Goal: Information Seeking & Learning: Learn about a topic

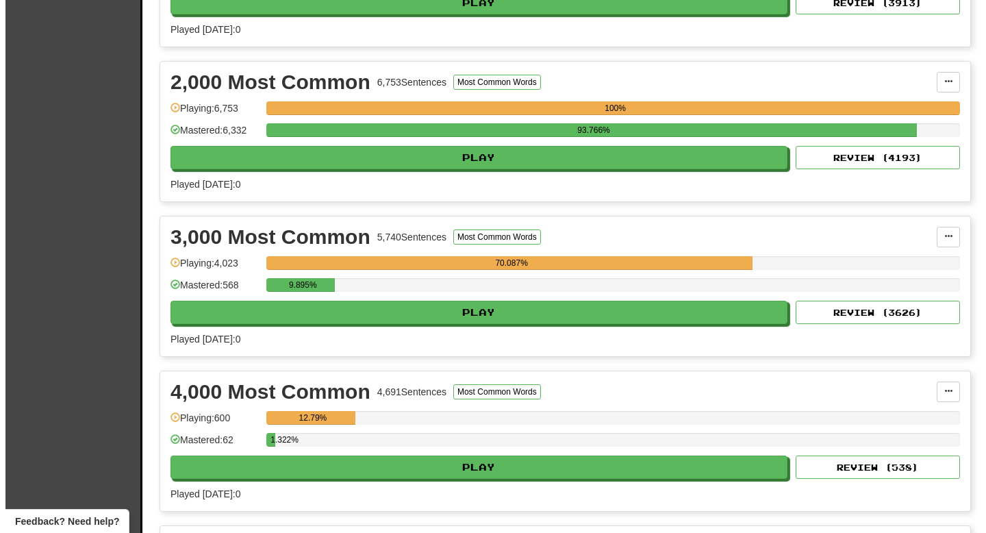
scroll to position [411, 0]
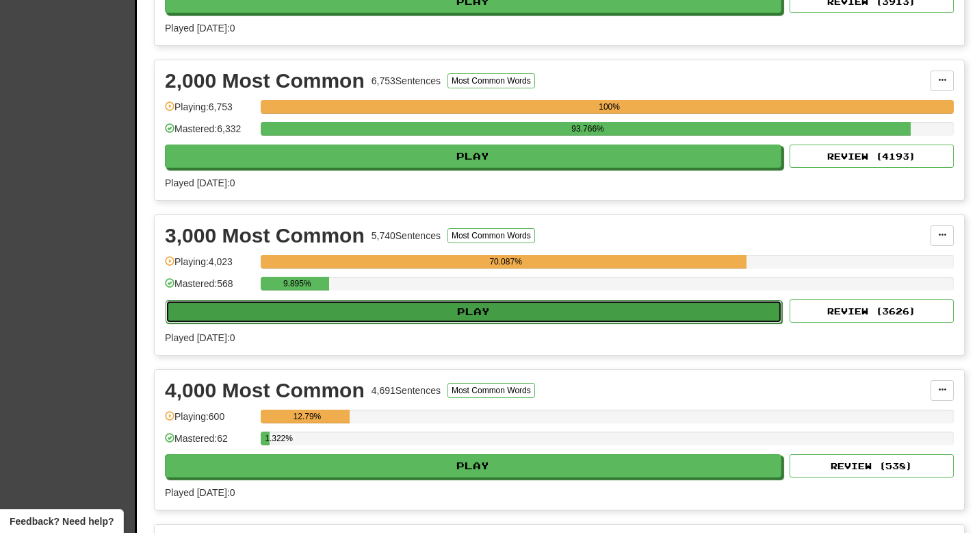
click at [498, 305] on button "Play" at bounding box center [474, 311] width 617 height 23
select select "**"
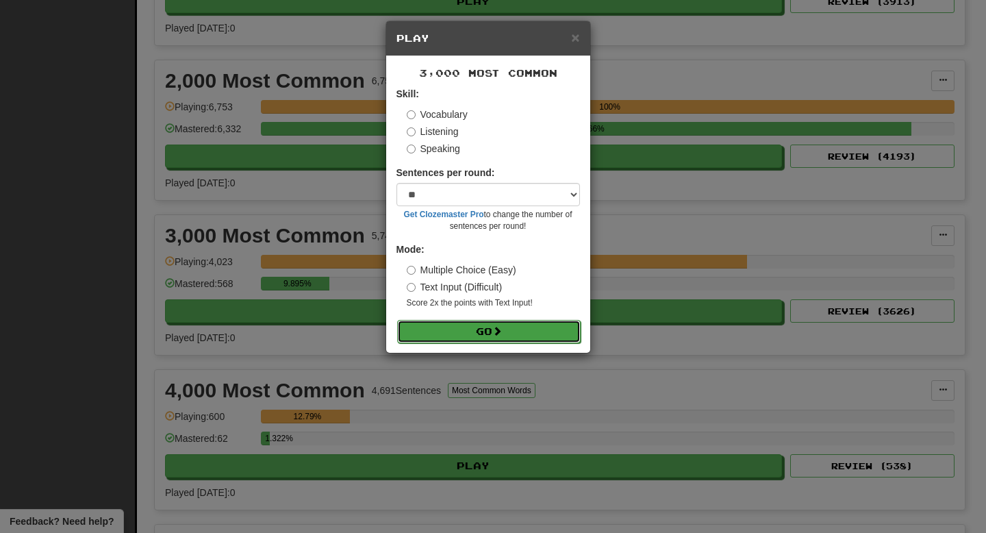
click at [501, 320] on button "Go" at bounding box center [488, 331] width 183 height 23
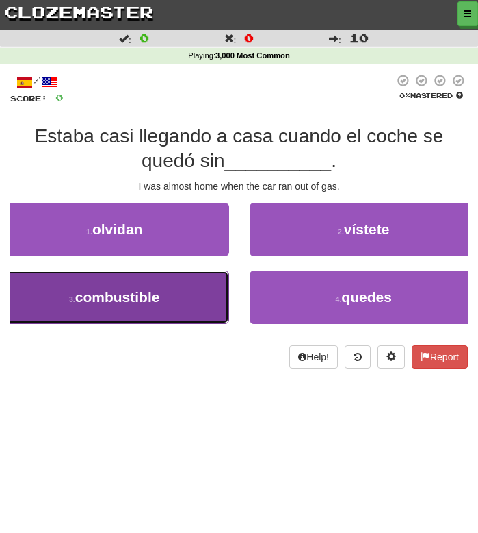
click at [114, 297] on span "combustible" at bounding box center [117, 297] width 85 height 16
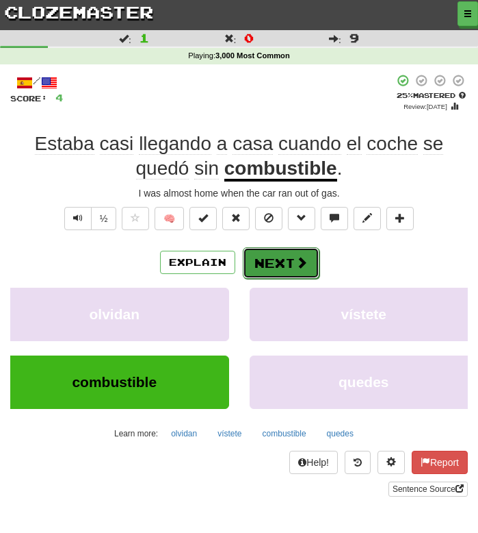
click at [283, 254] on button "Next" at bounding box center [281, 262] width 77 height 31
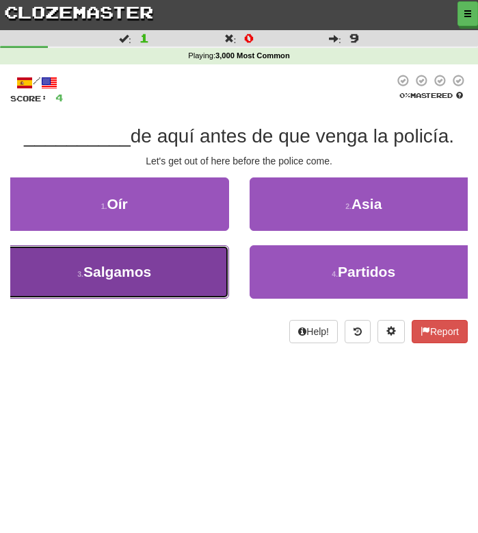
click at [149, 272] on span "Salgamos" at bounding box center [118, 272] width 68 height 16
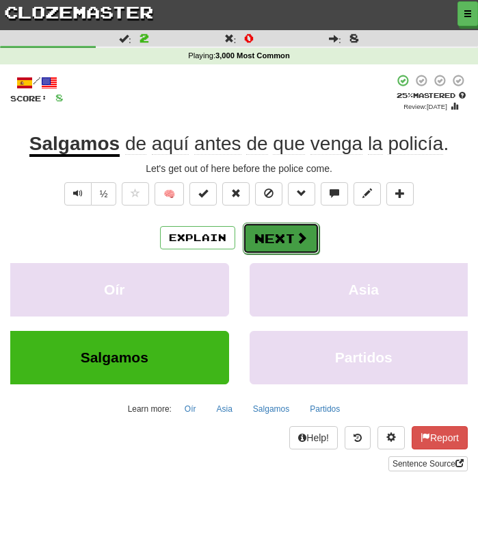
click at [268, 242] on button "Next" at bounding box center [281, 237] width 77 height 31
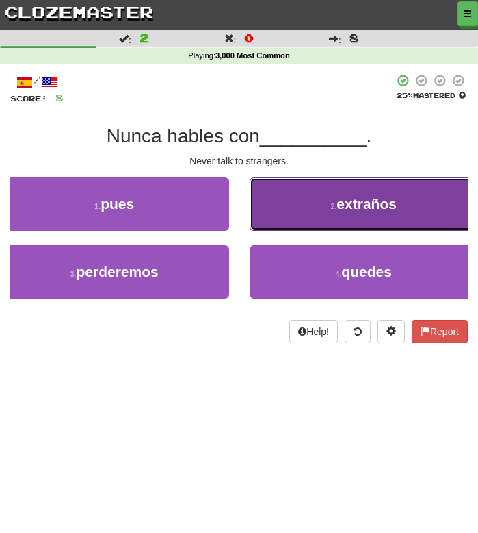
click at [316, 218] on button "2 . extraños" at bounding box center [364, 203] width 229 height 53
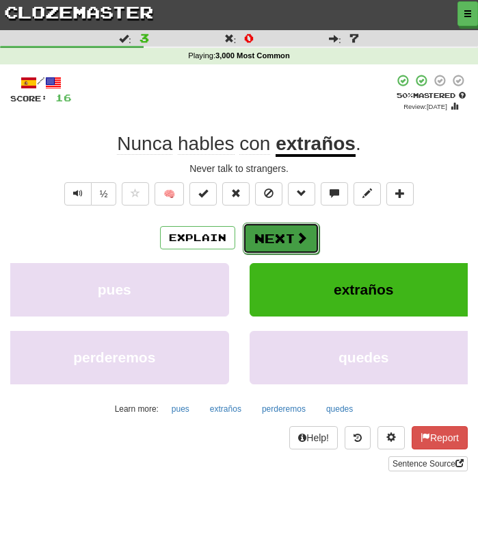
click at [283, 237] on button "Next" at bounding box center [281, 237] width 77 height 31
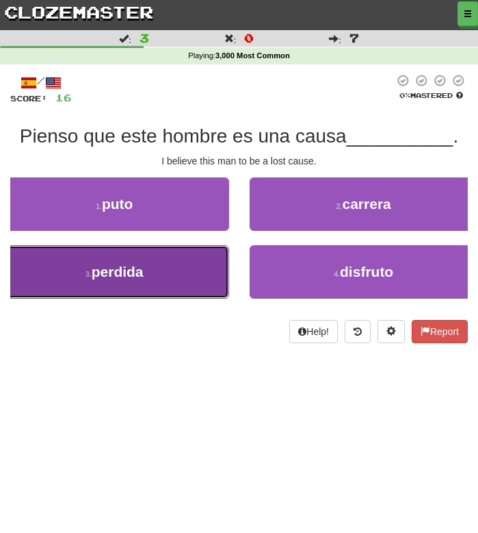
click at [142, 264] on span "perdida" at bounding box center [118, 272] width 52 height 16
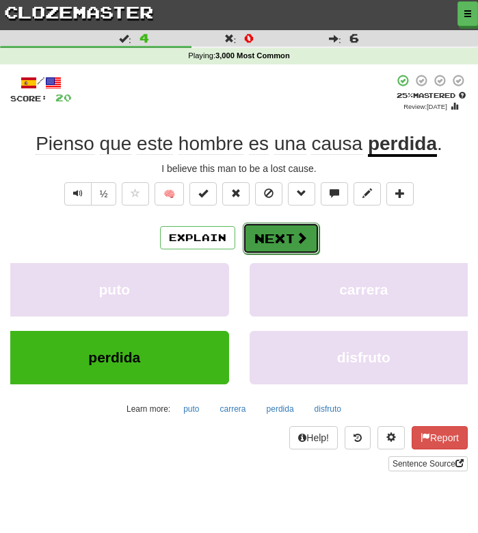
click at [287, 233] on button "Next" at bounding box center [281, 237] width 77 height 31
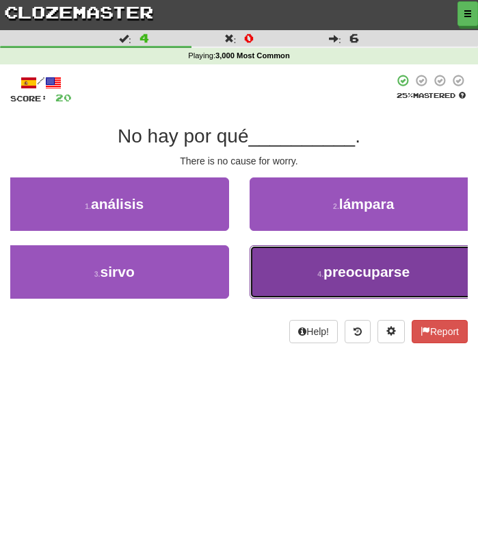
click at [300, 279] on button "4 . preocuparse" at bounding box center [364, 271] width 229 height 53
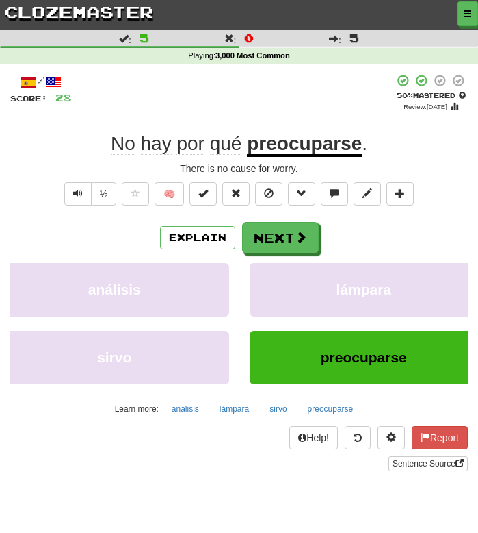
click at [289, 90] on div "+ 8" at bounding box center [233, 93] width 322 height 38
click at [277, 240] on button "Next" at bounding box center [281, 237] width 77 height 31
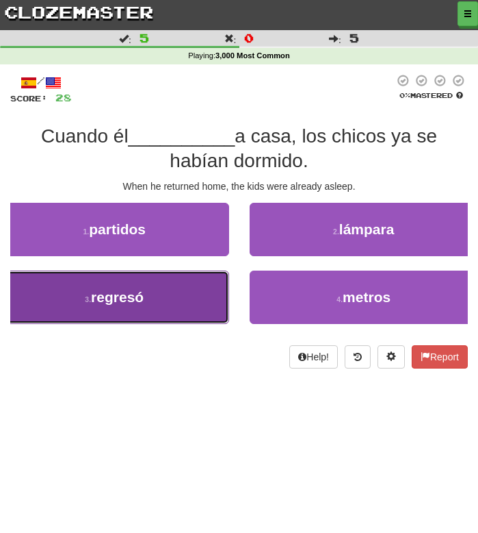
click at [164, 304] on button "3 . regresó" at bounding box center [114, 296] width 229 height 53
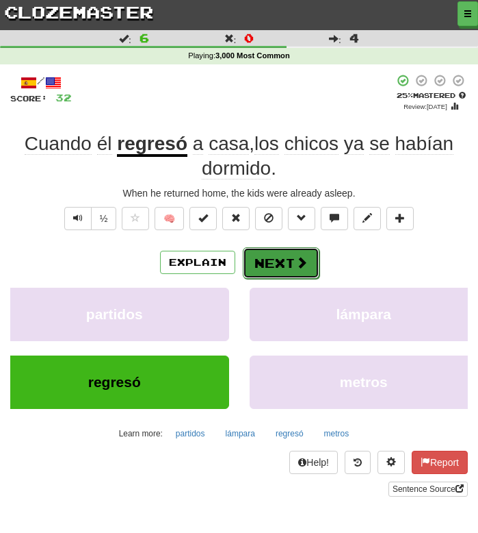
click at [265, 262] on button "Next" at bounding box center [281, 262] width 77 height 31
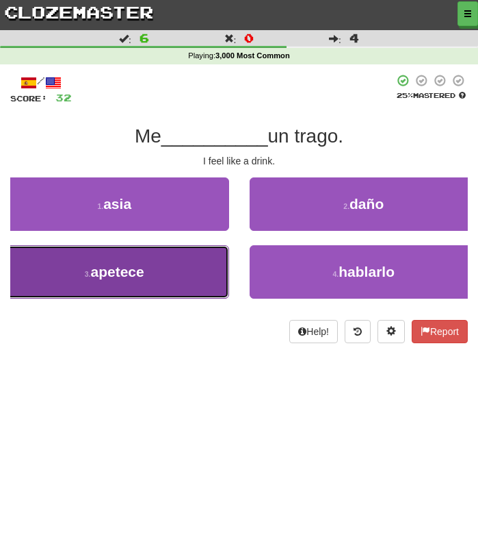
click at [159, 281] on button "3 . apetece" at bounding box center [114, 271] width 229 height 53
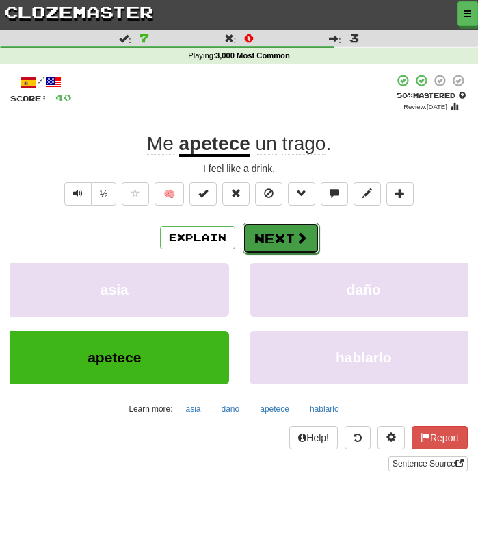
click at [287, 234] on button "Next" at bounding box center [281, 237] width 77 height 31
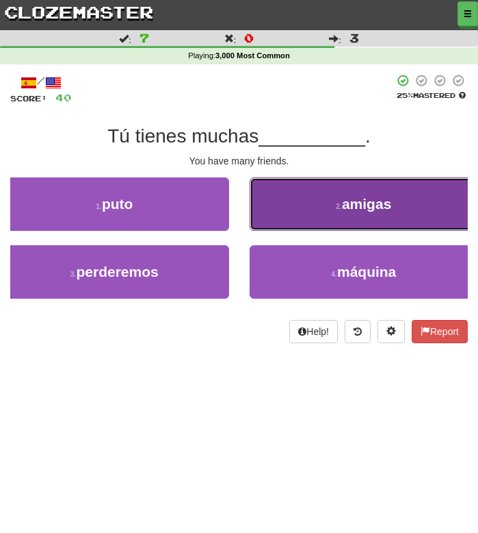
click at [295, 218] on button "2 . amigas" at bounding box center [364, 203] width 229 height 53
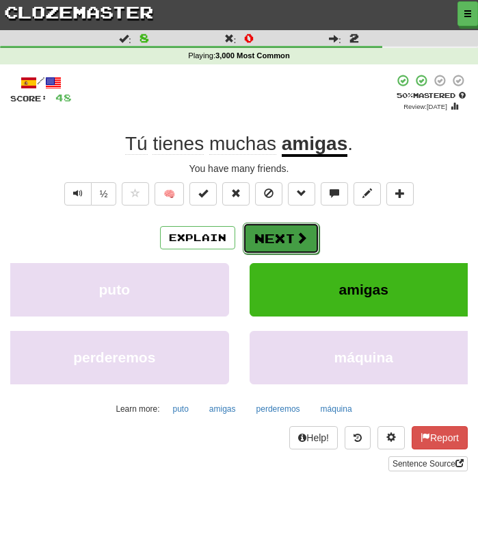
click at [293, 236] on button "Next" at bounding box center [281, 237] width 77 height 31
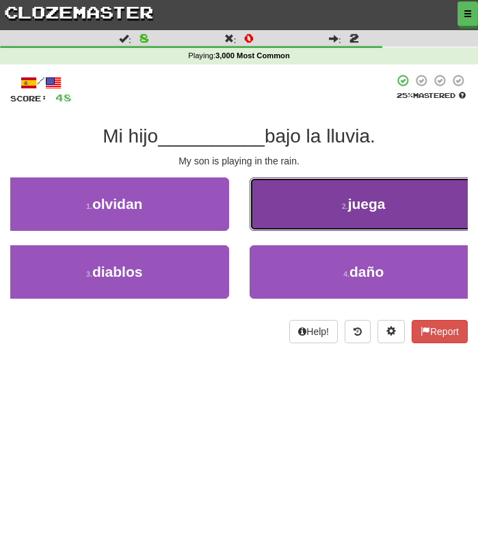
click at [302, 216] on button "2 . juega" at bounding box center [364, 203] width 229 height 53
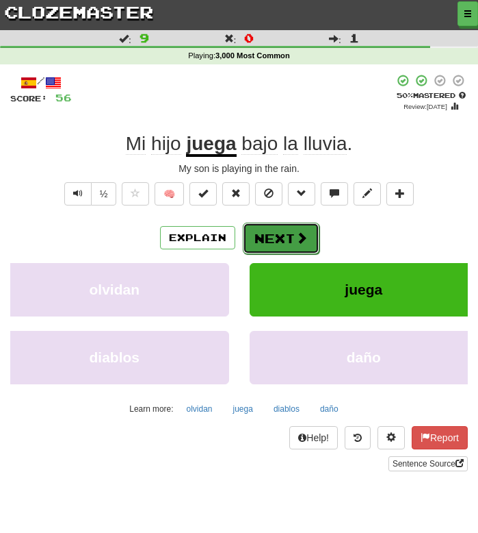
click at [277, 233] on button "Next" at bounding box center [281, 237] width 77 height 31
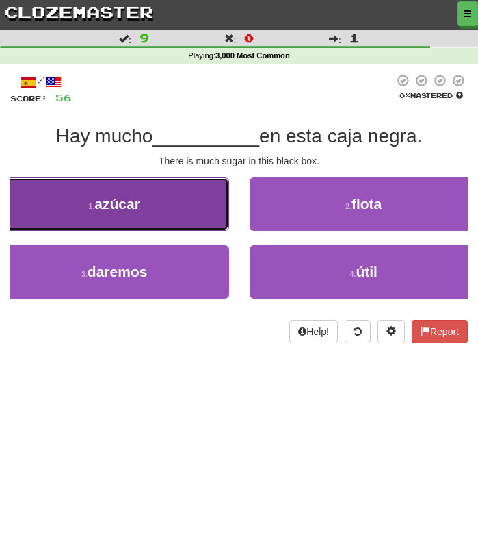
click at [134, 196] on span "azúcar" at bounding box center [117, 204] width 46 height 16
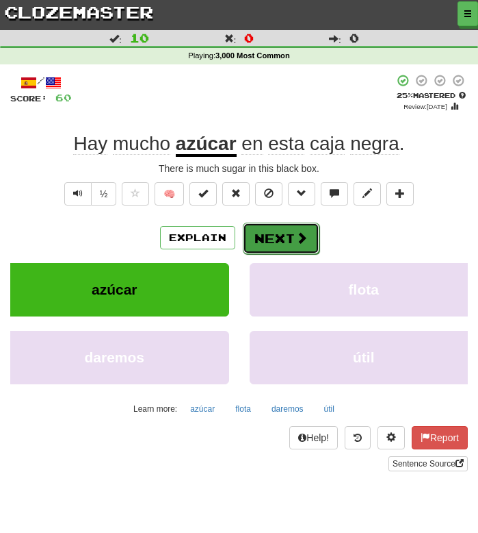
click at [270, 233] on button "Next" at bounding box center [281, 237] width 77 height 31
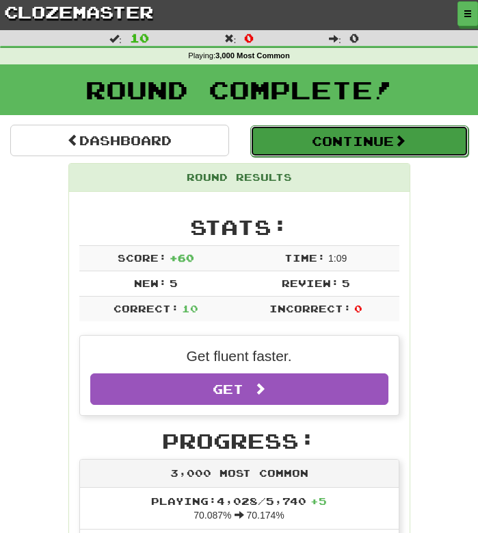
click at [296, 146] on button "Continue" at bounding box center [360, 140] width 219 height 31
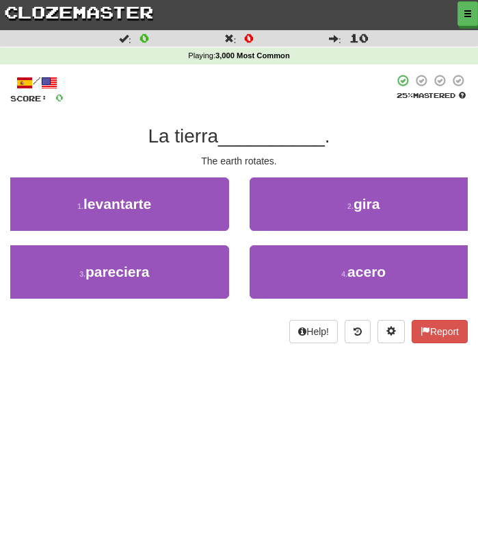
click at [199, 82] on div at bounding box center [229, 89] width 331 height 31
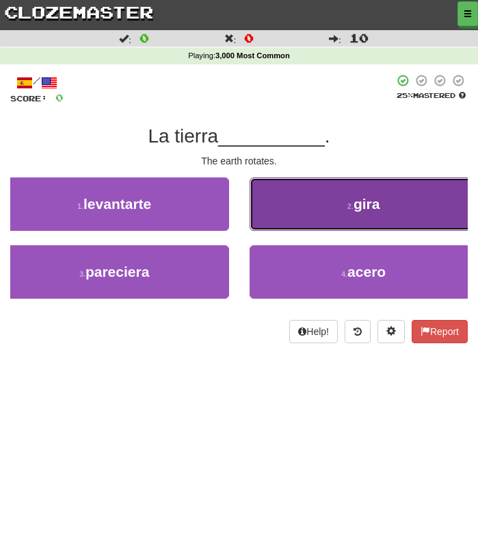
click at [318, 186] on button "2 . gira" at bounding box center [364, 203] width 229 height 53
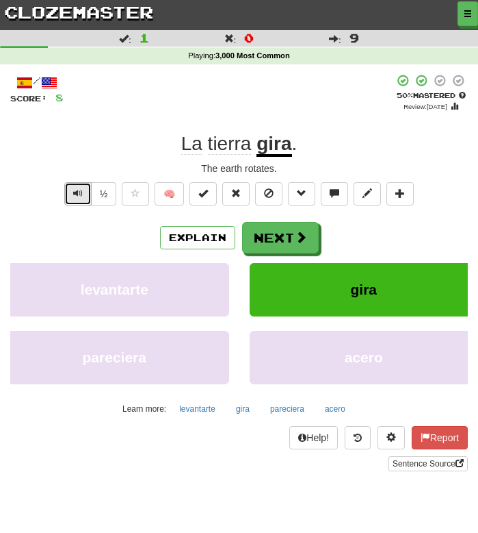
click at [78, 198] on span "Text-to-speech controls" at bounding box center [78, 193] width 10 height 10
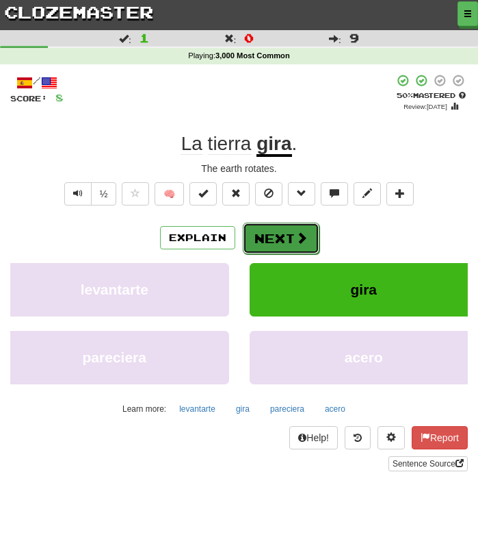
click at [272, 234] on button "Next" at bounding box center [281, 237] width 77 height 31
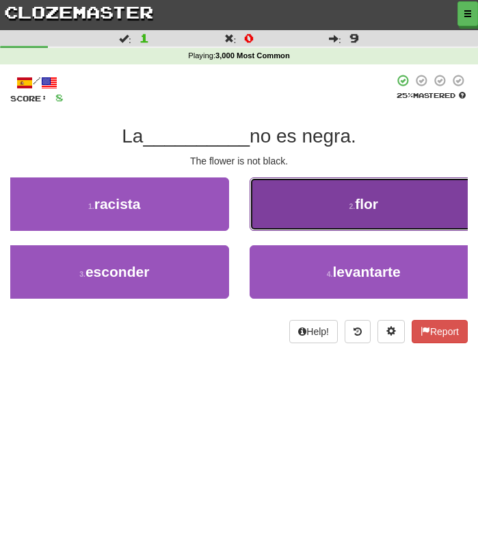
click at [307, 194] on button "2 . flor" at bounding box center [364, 203] width 229 height 53
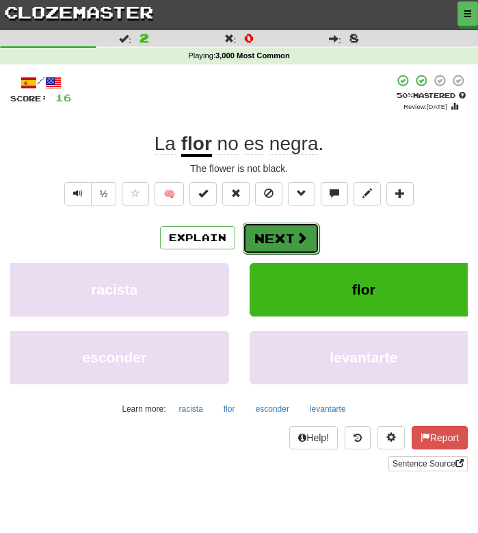
click at [285, 240] on button "Next" at bounding box center [281, 237] width 77 height 31
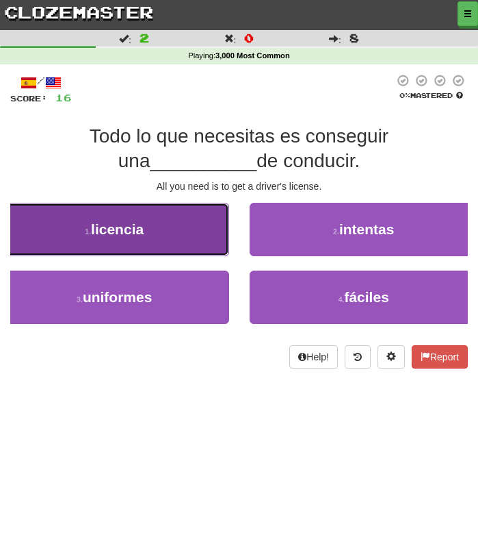
click at [145, 231] on button "1 . licencia" at bounding box center [114, 229] width 229 height 53
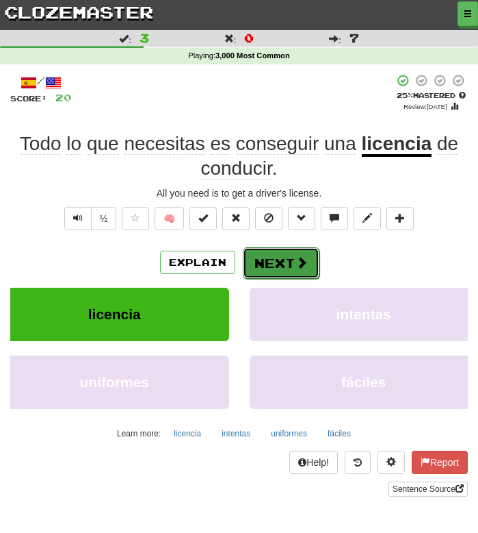
click at [290, 255] on button "Next" at bounding box center [281, 262] width 77 height 31
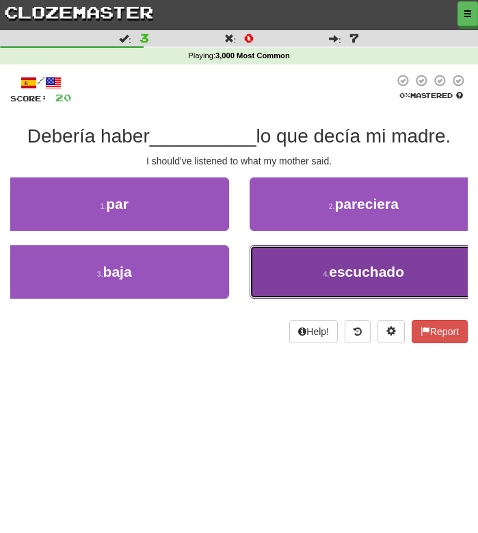
click at [349, 287] on button "4 . escuchado" at bounding box center [364, 271] width 229 height 53
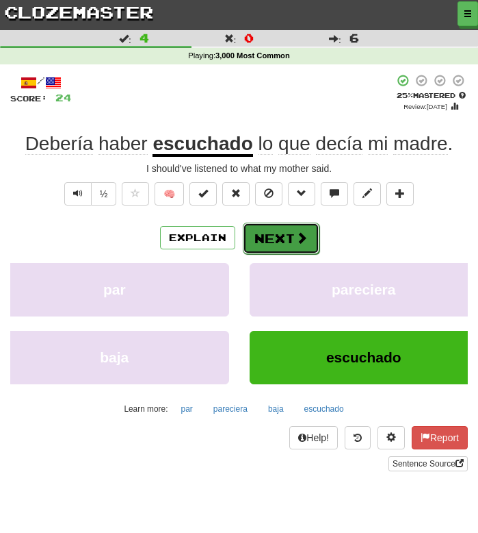
click at [269, 242] on button "Next" at bounding box center [281, 237] width 77 height 31
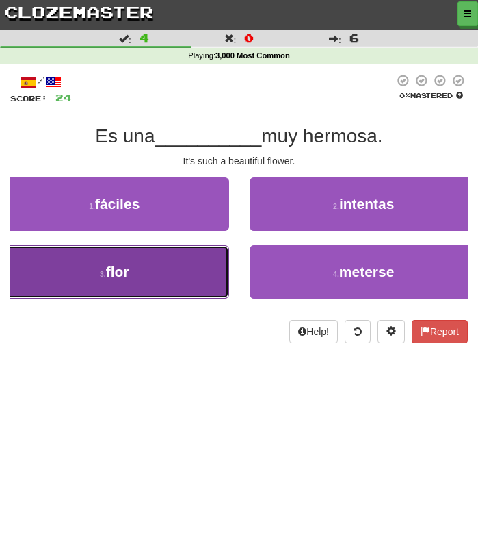
click at [194, 276] on button "3 . flor" at bounding box center [114, 271] width 229 height 53
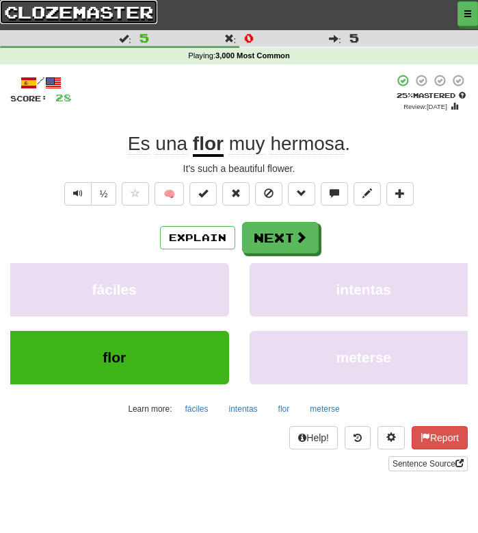
click at [96, 17] on link "clozemaster" at bounding box center [78, 12] width 157 height 24
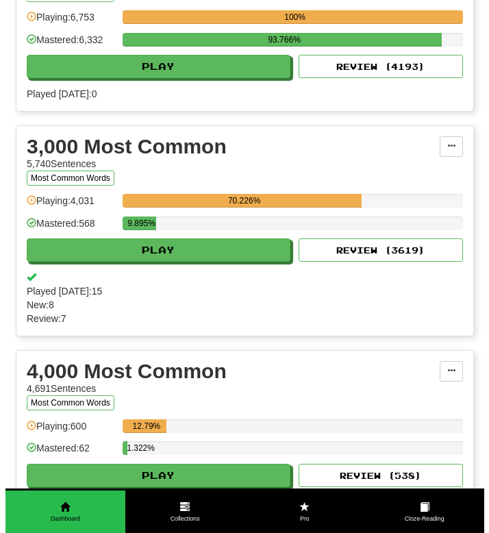
scroll to position [504, 0]
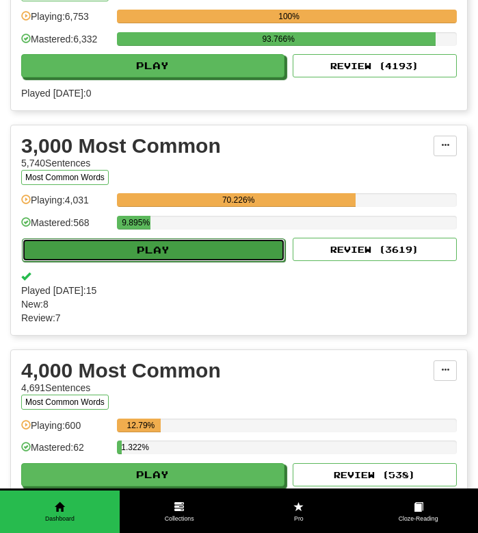
click at [117, 254] on button "Play" at bounding box center [154, 249] width 264 height 23
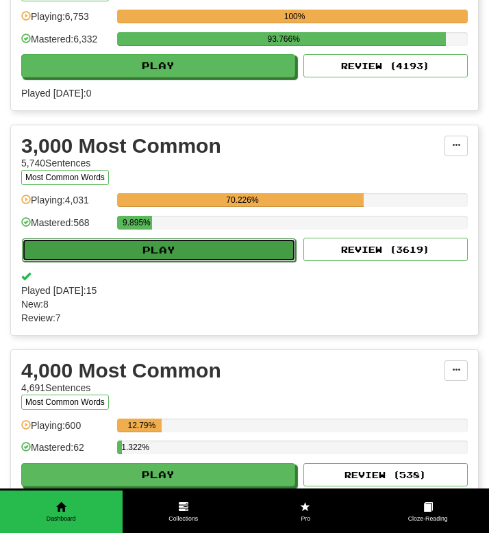
select select "**"
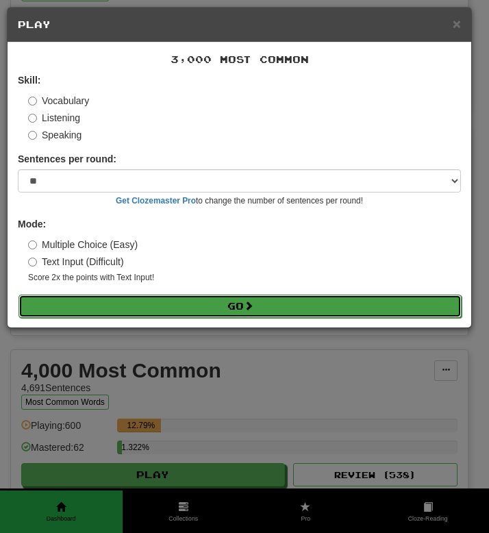
click at [126, 298] on button "Go" at bounding box center [239, 305] width 443 height 23
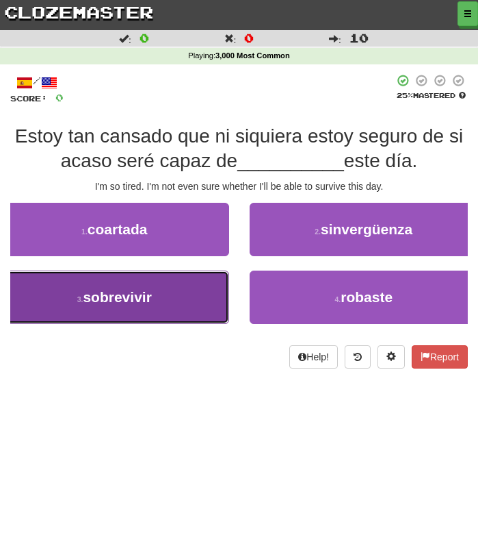
click at [125, 284] on button "3 . sobrevivir" at bounding box center [114, 296] width 229 height 53
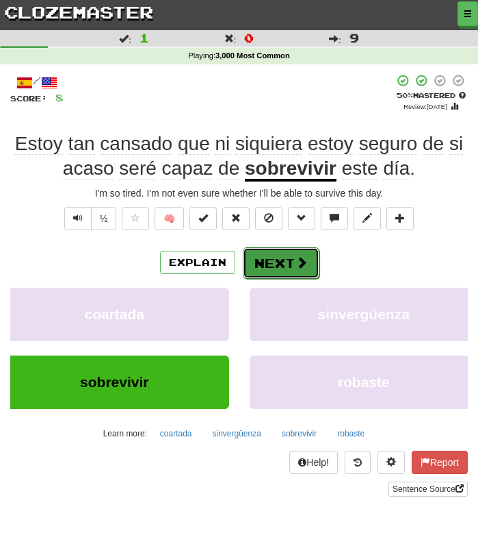
click at [278, 264] on button "Next" at bounding box center [281, 262] width 77 height 31
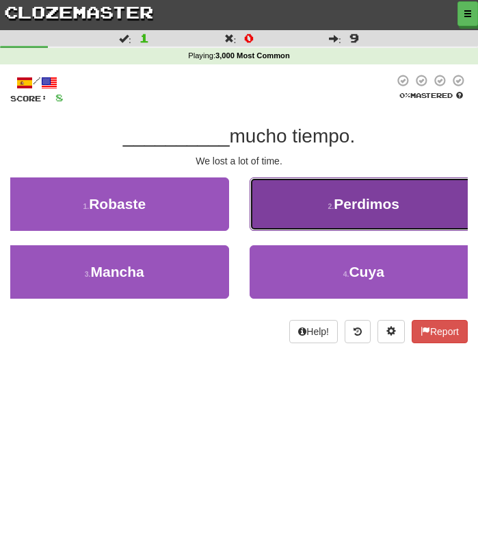
click at [334, 195] on button "2 . Perdimos" at bounding box center [364, 203] width 229 height 53
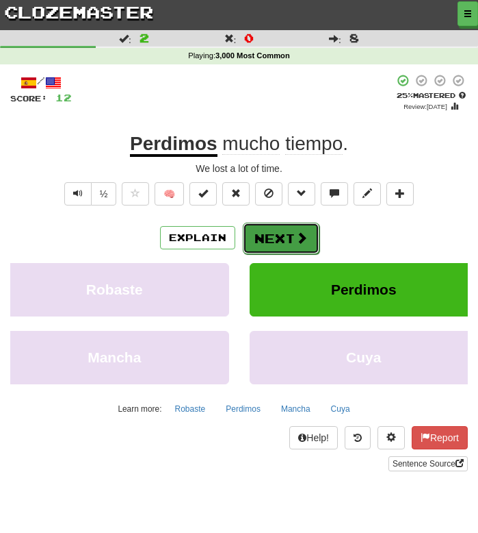
click at [272, 234] on button "Next" at bounding box center [281, 237] width 77 height 31
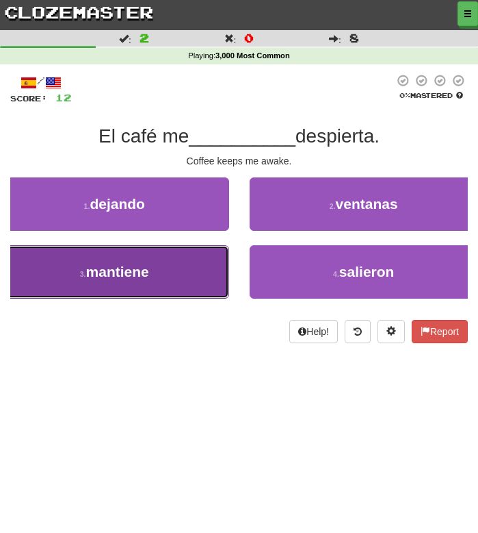
click at [179, 276] on button "3 . mantiene" at bounding box center [114, 271] width 229 height 53
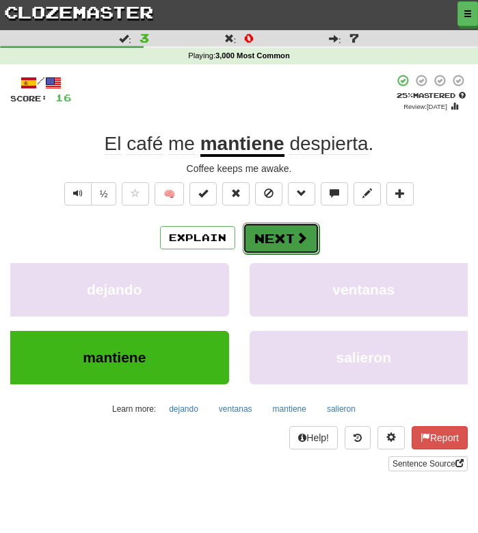
click at [283, 239] on button "Next" at bounding box center [281, 237] width 77 height 31
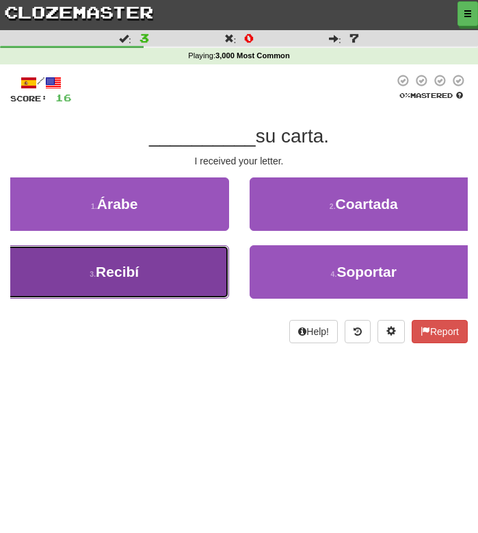
click at [123, 290] on button "3 . Recibí" at bounding box center [114, 271] width 229 height 53
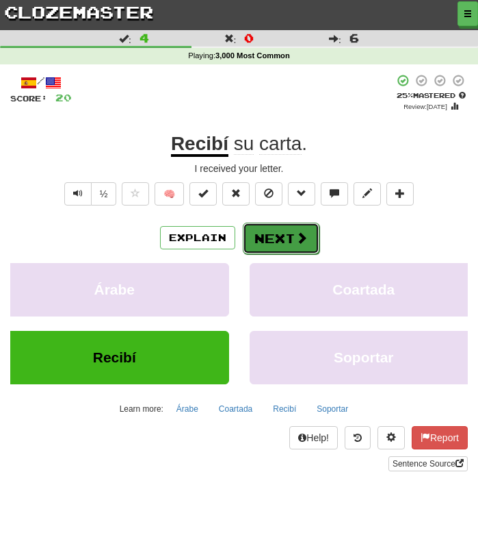
click at [279, 242] on button "Next" at bounding box center [281, 237] width 77 height 31
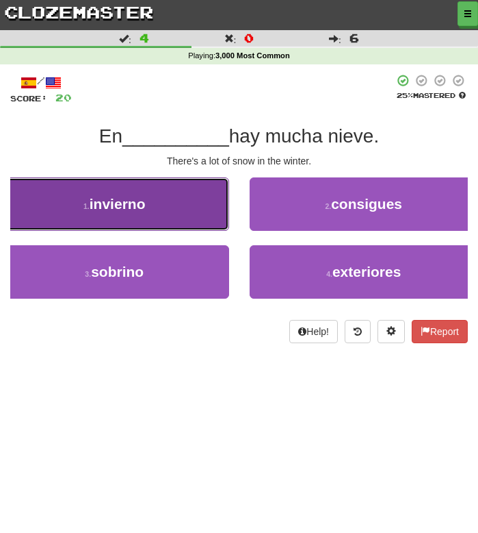
click at [161, 212] on button "1 . invierno" at bounding box center [114, 203] width 229 height 53
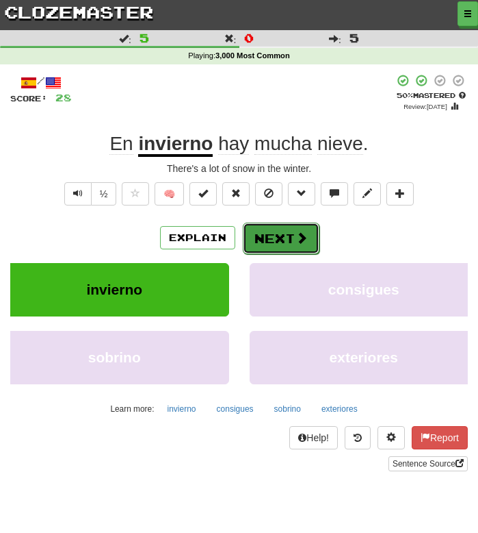
click at [269, 235] on button "Next" at bounding box center [281, 237] width 77 height 31
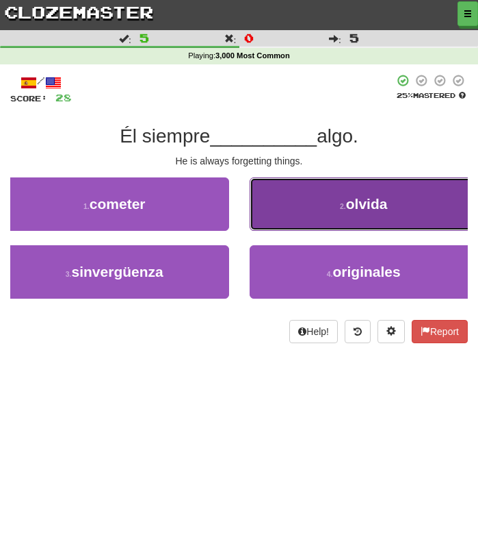
click at [314, 213] on button "2 . olvida" at bounding box center [364, 203] width 229 height 53
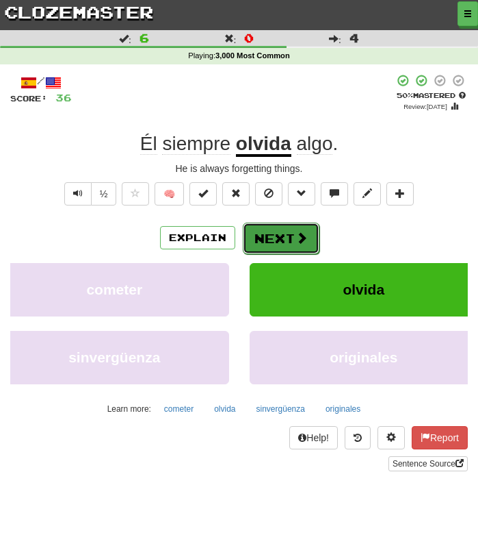
click at [279, 233] on button "Next" at bounding box center [281, 237] width 77 height 31
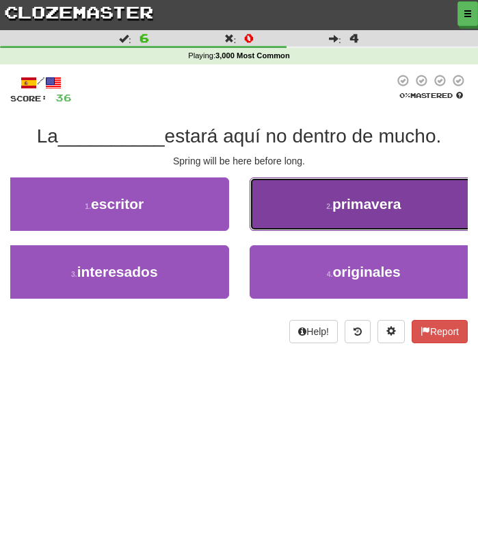
click at [364, 214] on button "2 . primavera" at bounding box center [364, 203] width 229 height 53
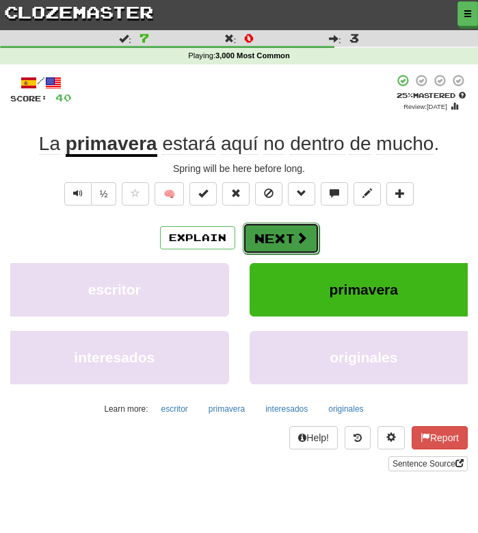
click at [284, 232] on button "Next" at bounding box center [281, 237] width 77 height 31
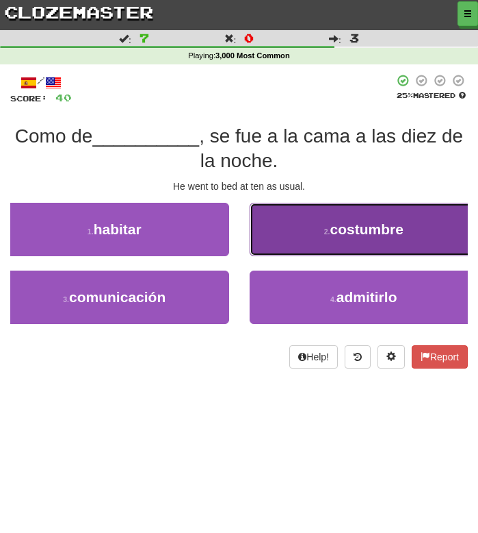
click at [355, 237] on span "costumbre" at bounding box center [366, 229] width 73 height 16
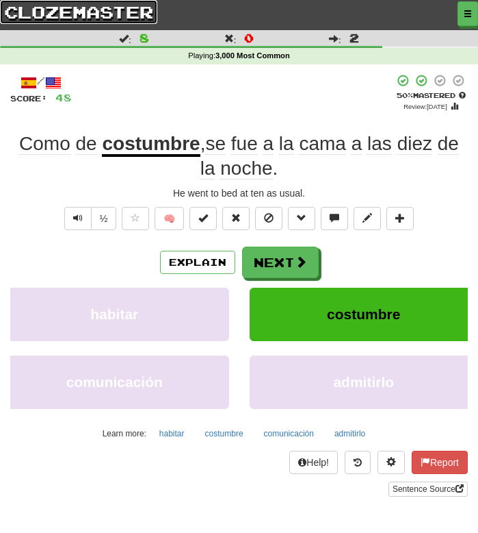
click at [68, 10] on link "clozemaster" at bounding box center [78, 12] width 157 height 24
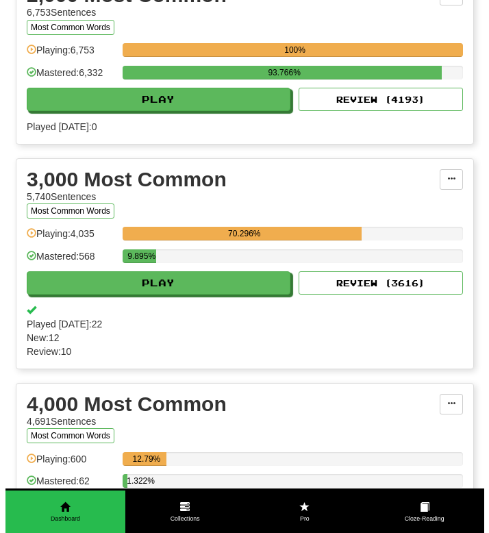
scroll to position [496, 0]
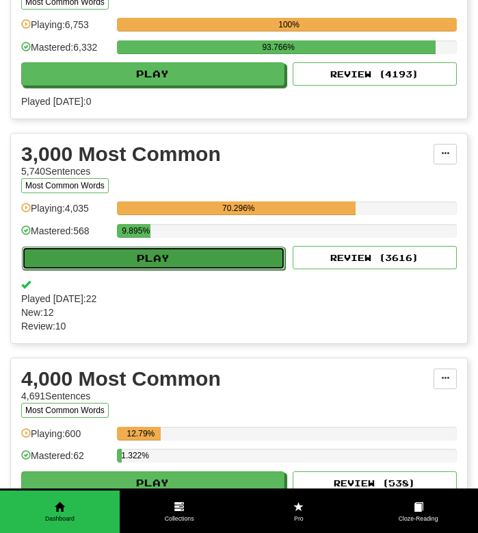
click at [128, 256] on button "Play" at bounding box center [154, 257] width 264 height 23
select select "**"
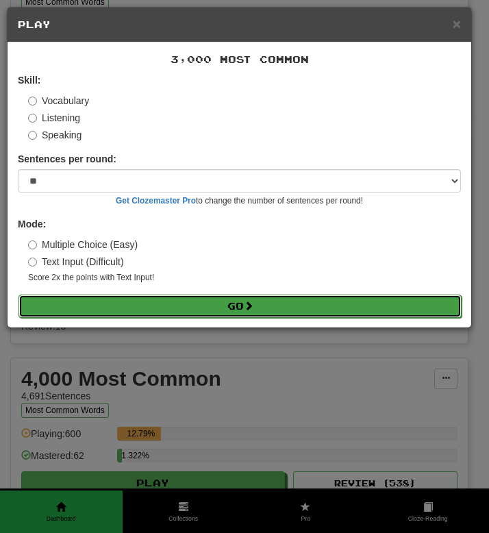
click at [132, 311] on button "Go" at bounding box center [239, 305] width 443 height 23
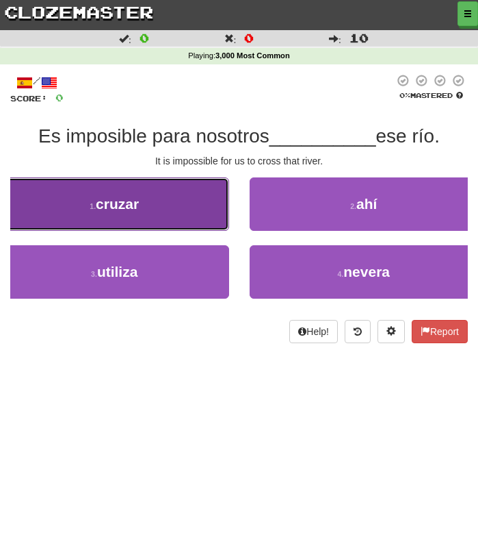
click at [127, 217] on button "1 . cruzar" at bounding box center [114, 203] width 229 height 53
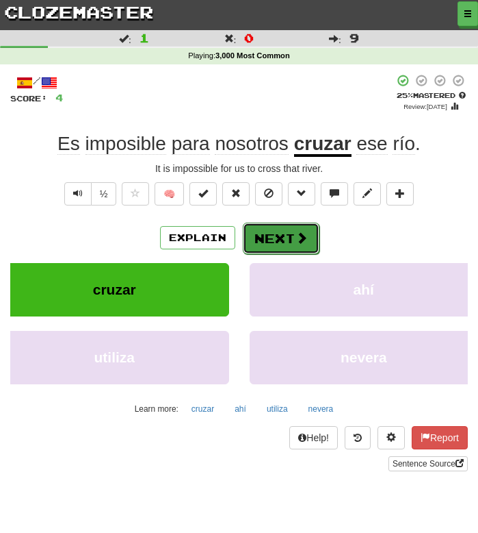
click at [278, 245] on button "Next" at bounding box center [281, 237] width 77 height 31
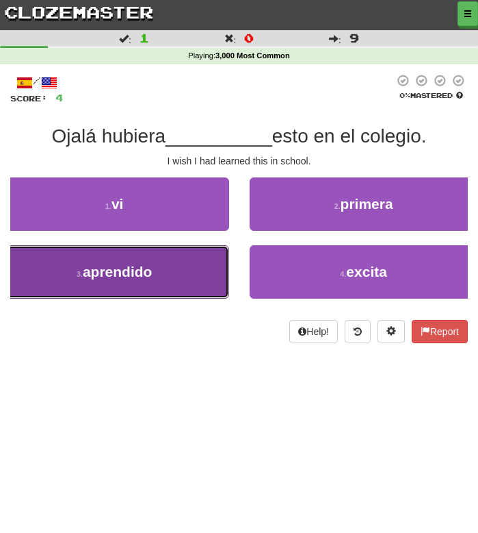
click at [151, 268] on span "aprendido" at bounding box center [118, 272] width 70 height 16
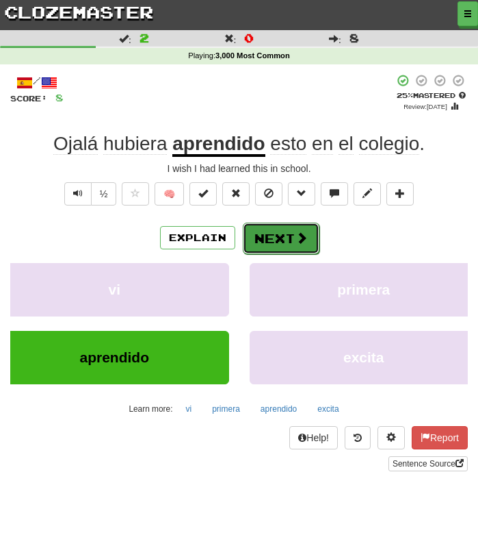
click at [281, 233] on button "Next" at bounding box center [281, 237] width 77 height 31
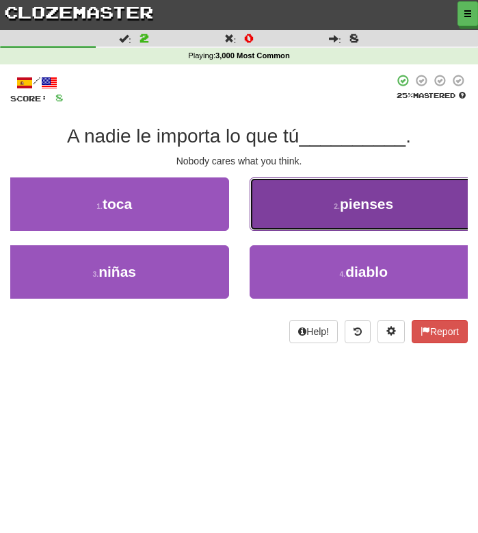
click at [315, 209] on button "2 . pienses" at bounding box center [364, 203] width 229 height 53
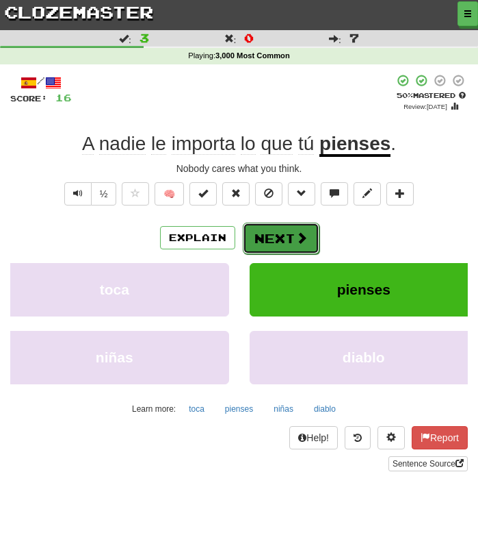
click at [268, 234] on button "Next" at bounding box center [281, 237] width 77 height 31
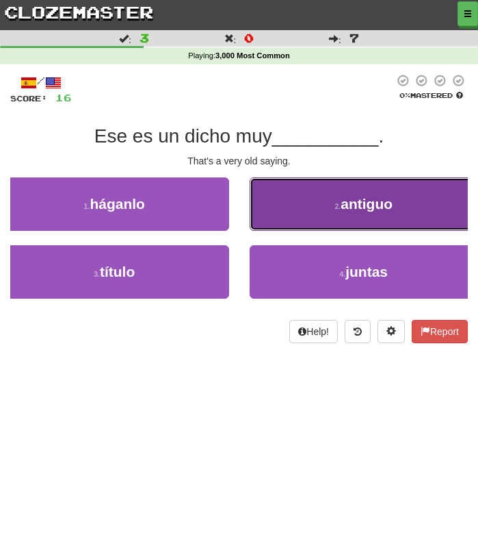
click at [290, 215] on button "2 . antiguo" at bounding box center [364, 203] width 229 height 53
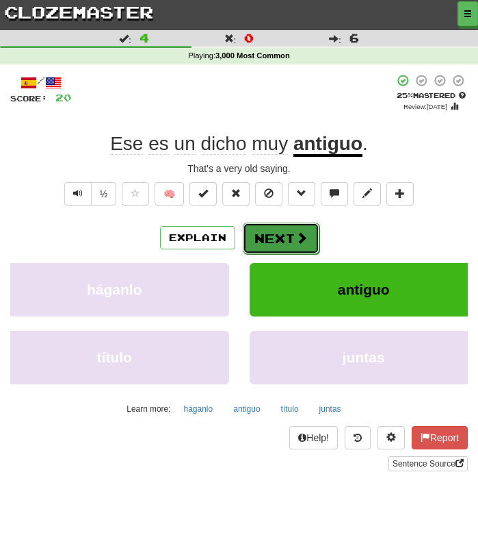
click at [290, 244] on button "Next" at bounding box center [281, 237] width 77 height 31
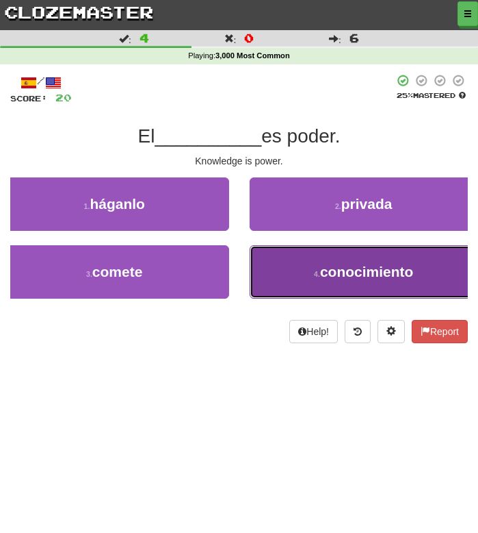
click at [297, 257] on button "4 . conocimiento" at bounding box center [364, 271] width 229 height 53
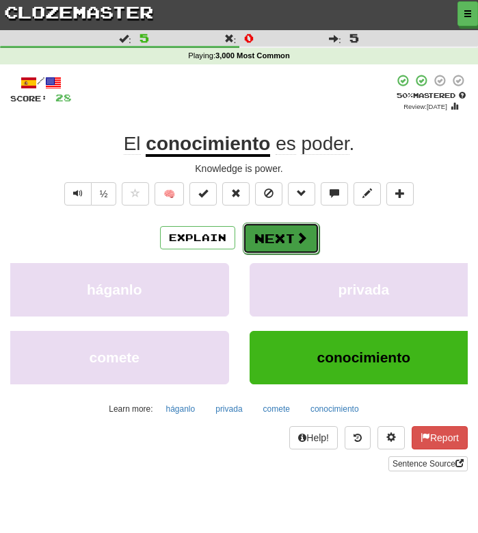
click at [287, 246] on button "Next" at bounding box center [281, 237] width 77 height 31
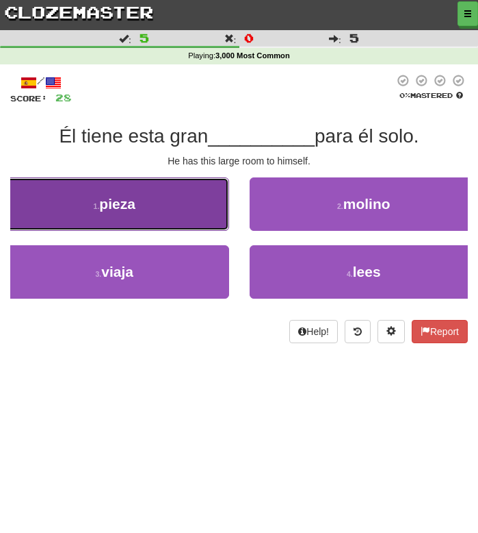
click at [204, 205] on button "1 . pieza" at bounding box center [114, 203] width 229 height 53
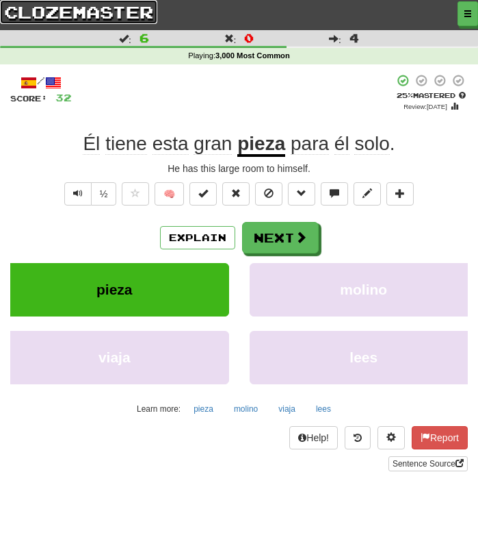
click at [86, 14] on link "clozemaster" at bounding box center [78, 12] width 157 height 24
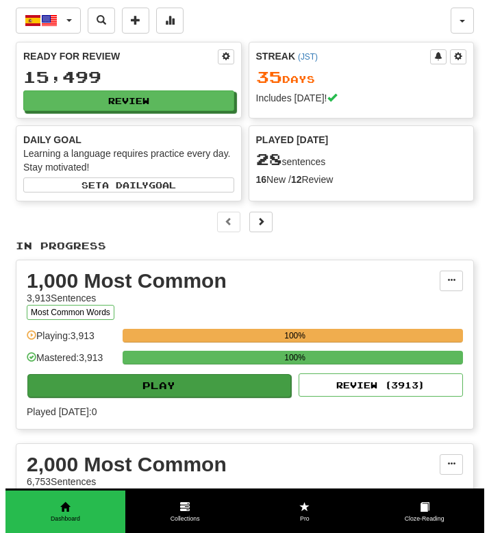
scroll to position [495, 0]
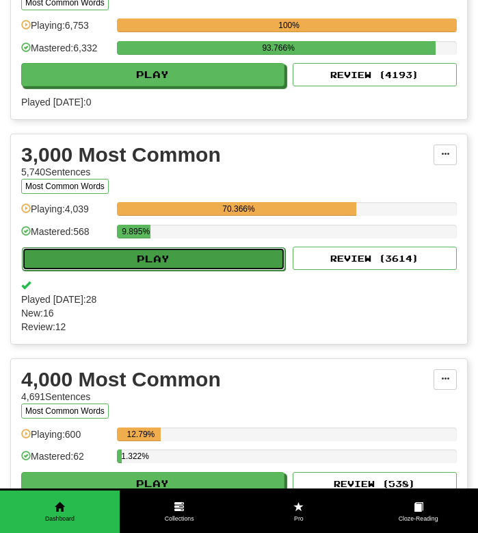
click at [148, 267] on button "Play" at bounding box center [154, 258] width 264 height 23
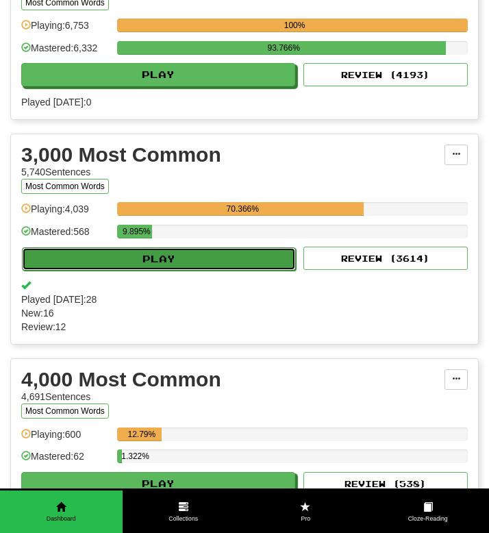
select select "**"
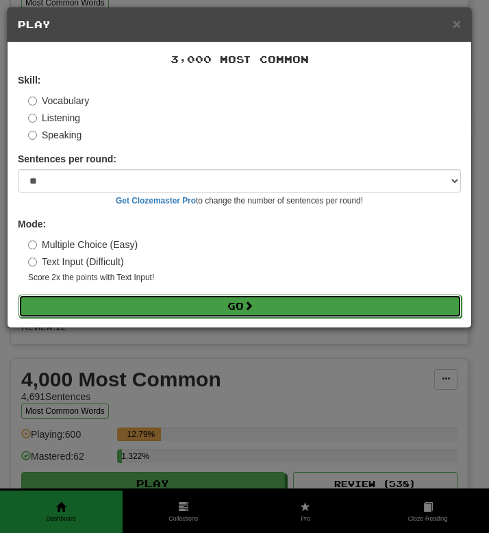
click at [151, 303] on button "Go" at bounding box center [239, 305] width 443 height 23
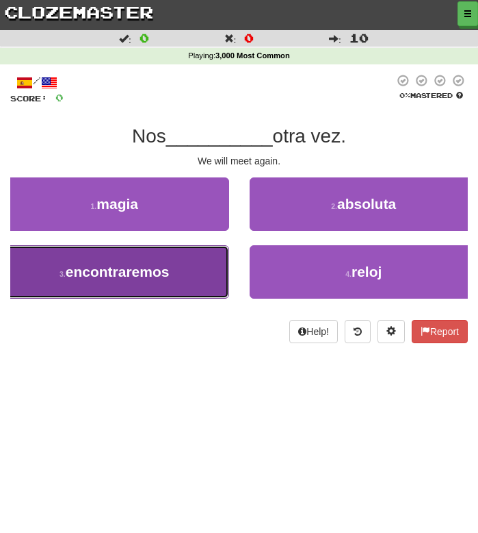
click at [147, 278] on span "encontraremos" at bounding box center [118, 272] width 104 height 16
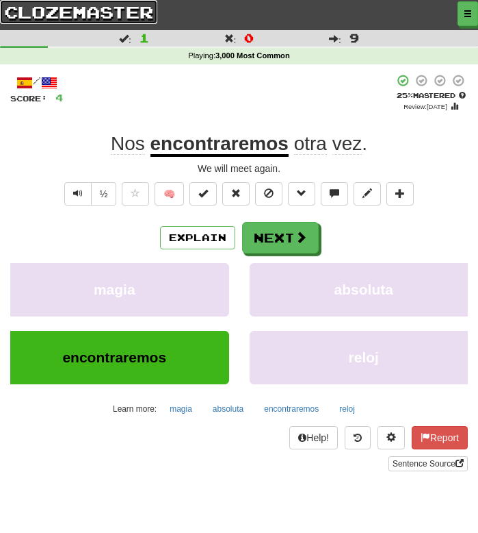
click at [49, 10] on link "clozemaster" at bounding box center [78, 12] width 157 height 24
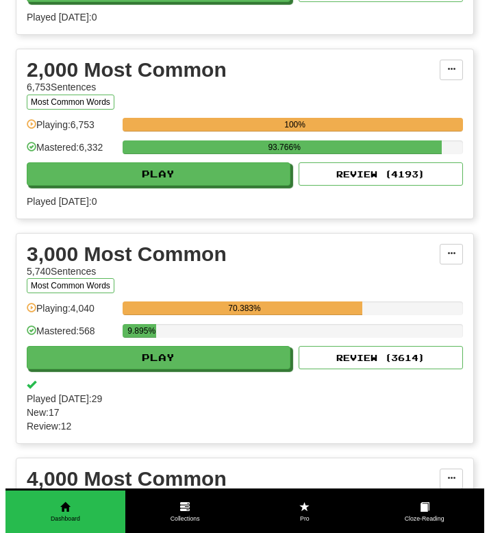
scroll to position [405, 0]
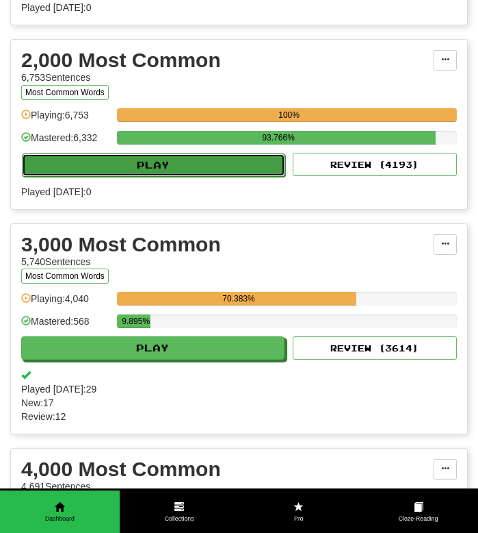
click at [129, 164] on button "Play" at bounding box center [154, 164] width 264 height 23
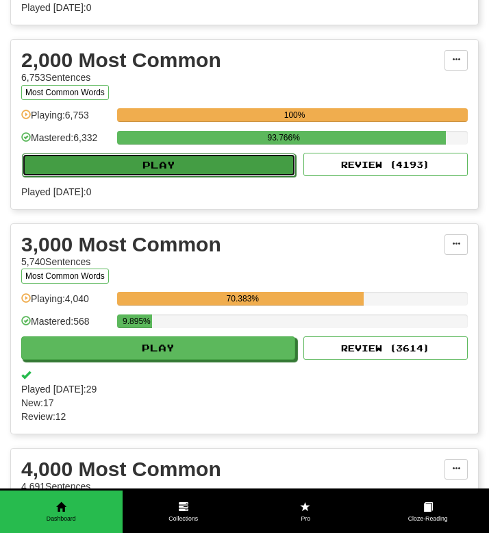
select select "**"
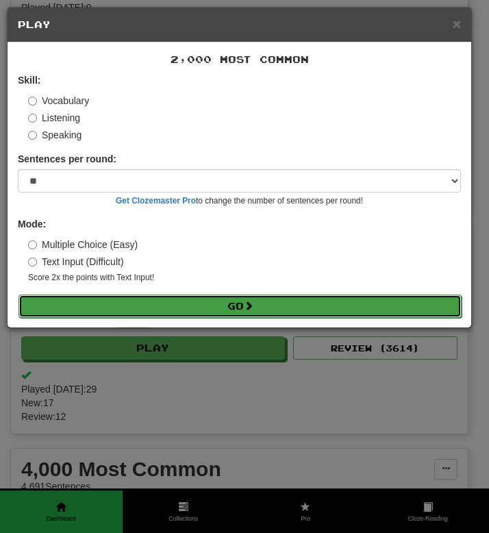
click at [132, 311] on button "Go" at bounding box center [239, 305] width 443 height 23
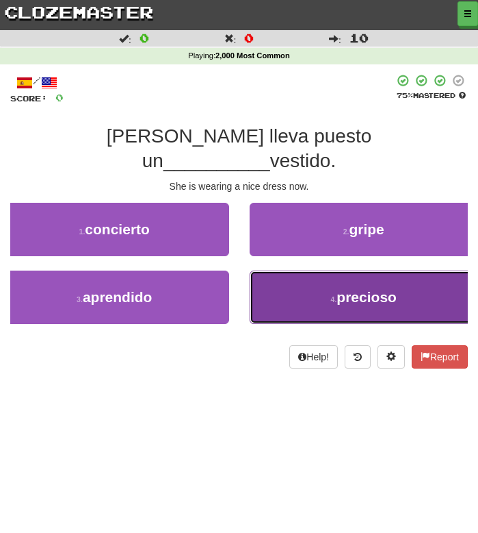
click at [297, 270] on button "4 . precioso" at bounding box center [364, 296] width 229 height 53
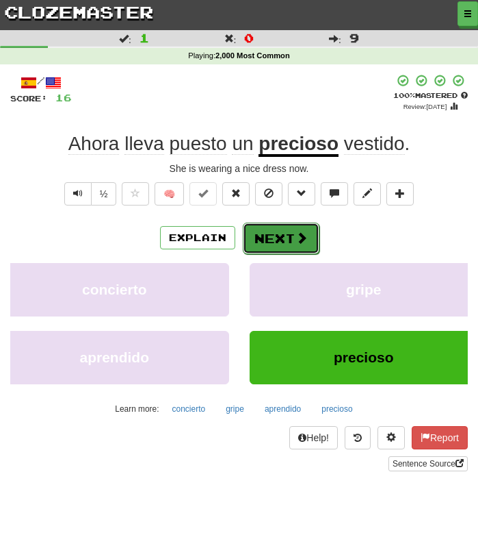
click at [259, 234] on button "Next" at bounding box center [281, 237] width 77 height 31
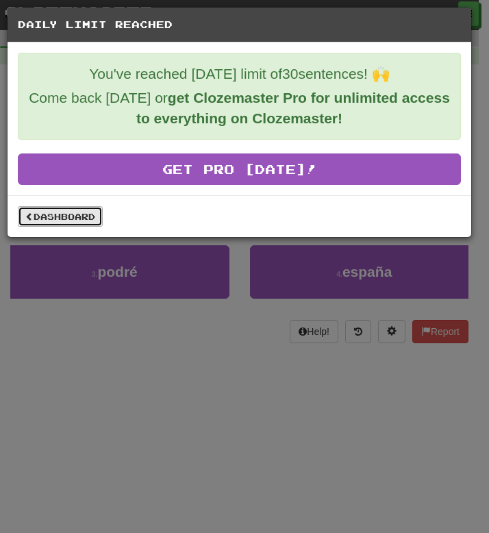
click at [94, 215] on link "Dashboard" at bounding box center [60, 216] width 85 height 21
